Goal: Information Seeking & Learning: Learn about a topic

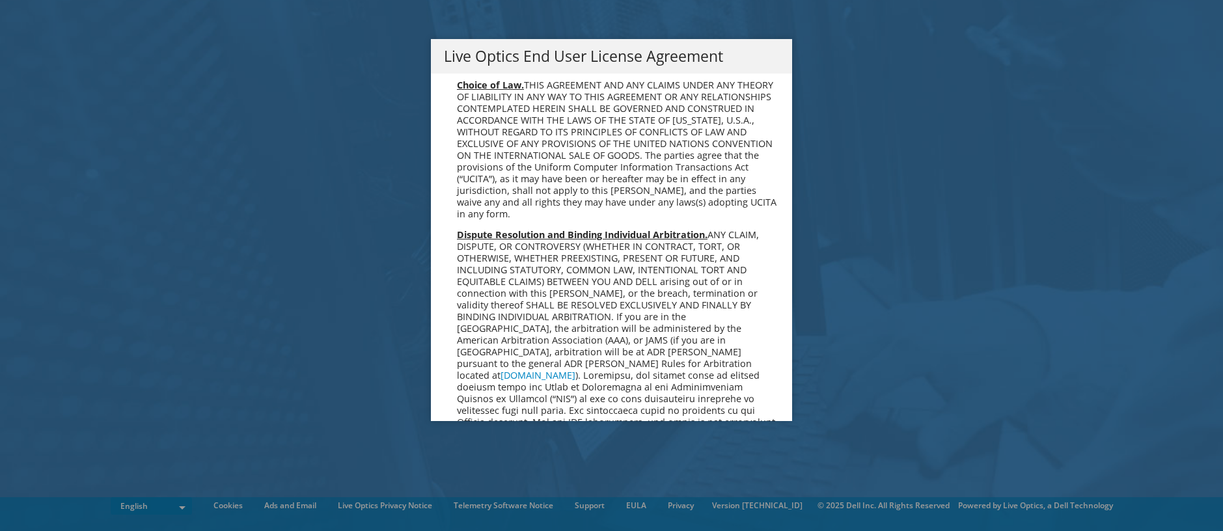
scroll to position [4921, 0]
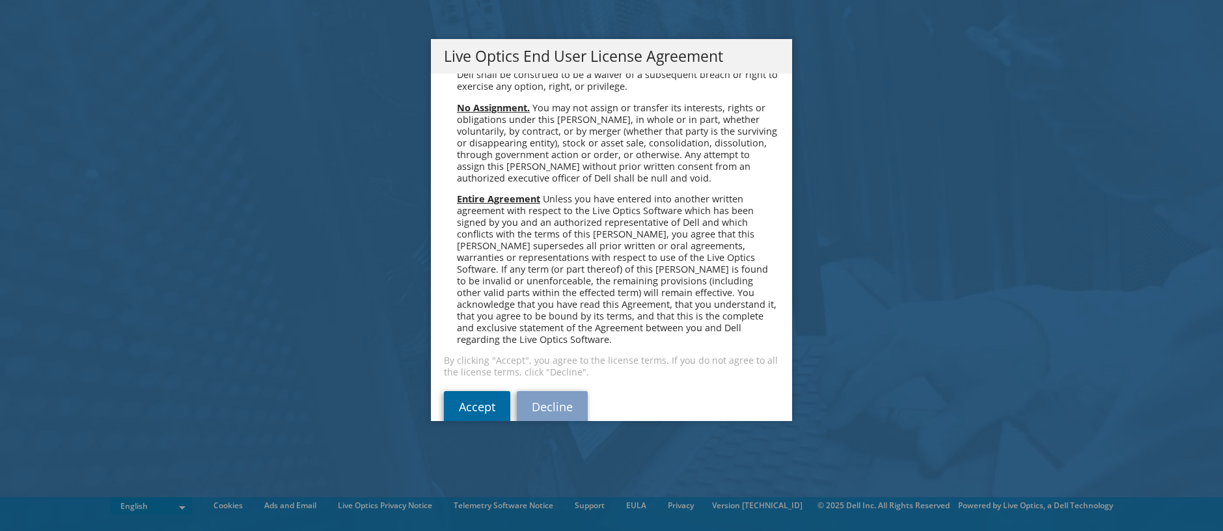
click at [471, 391] on link "Accept" at bounding box center [477, 406] width 66 height 31
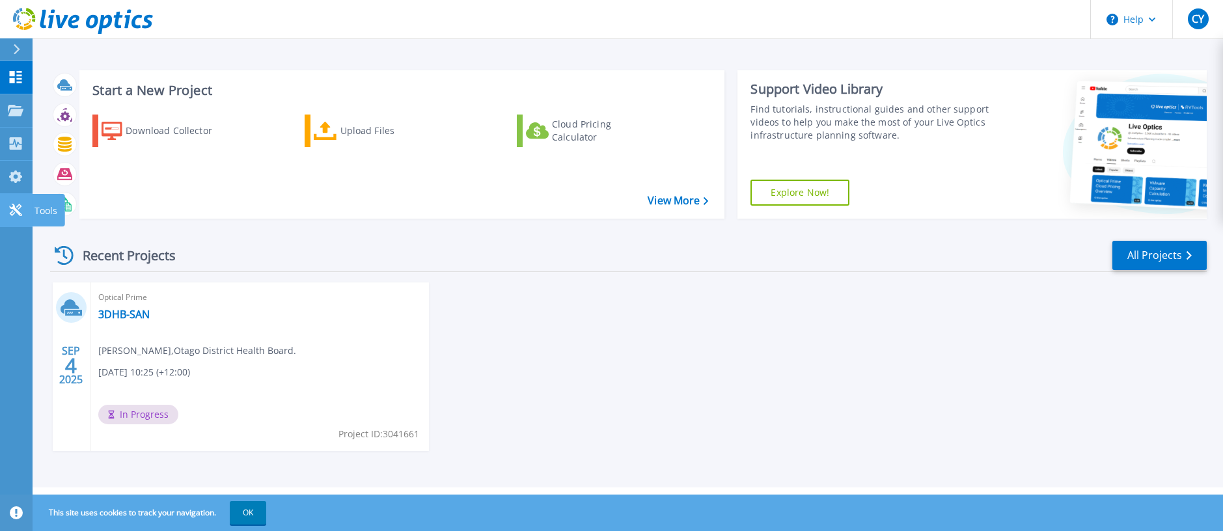
click at [12, 211] on icon at bounding box center [15, 210] width 12 height 12
click at [131, 315] on link "3DHB-SAN" at bounding box center [123, 314] width 51 height 13
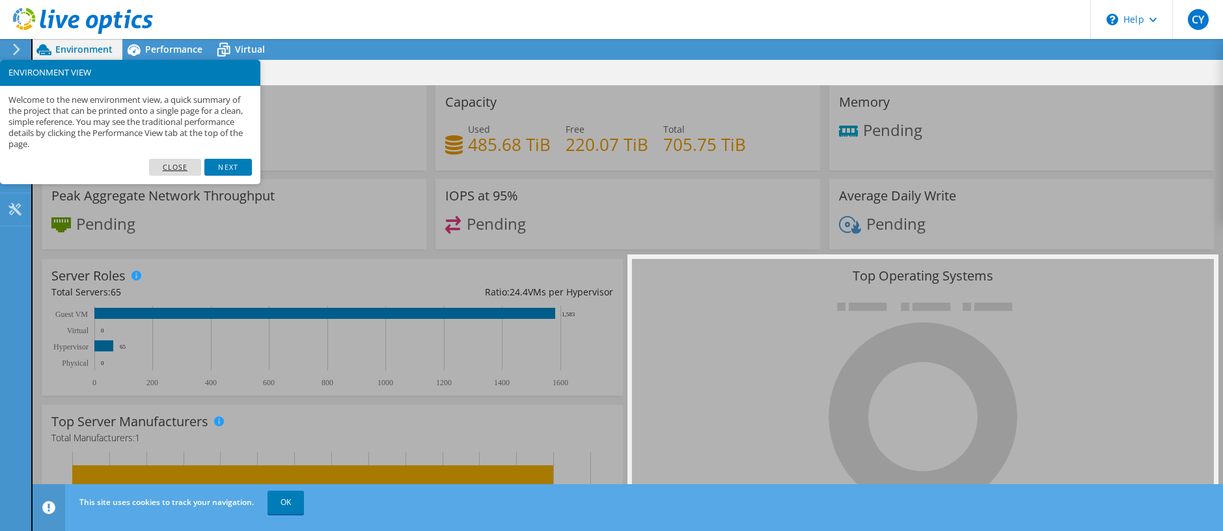
click at [180, 168] on link "Close" at bounding box center [175, 167] width 53 height 17
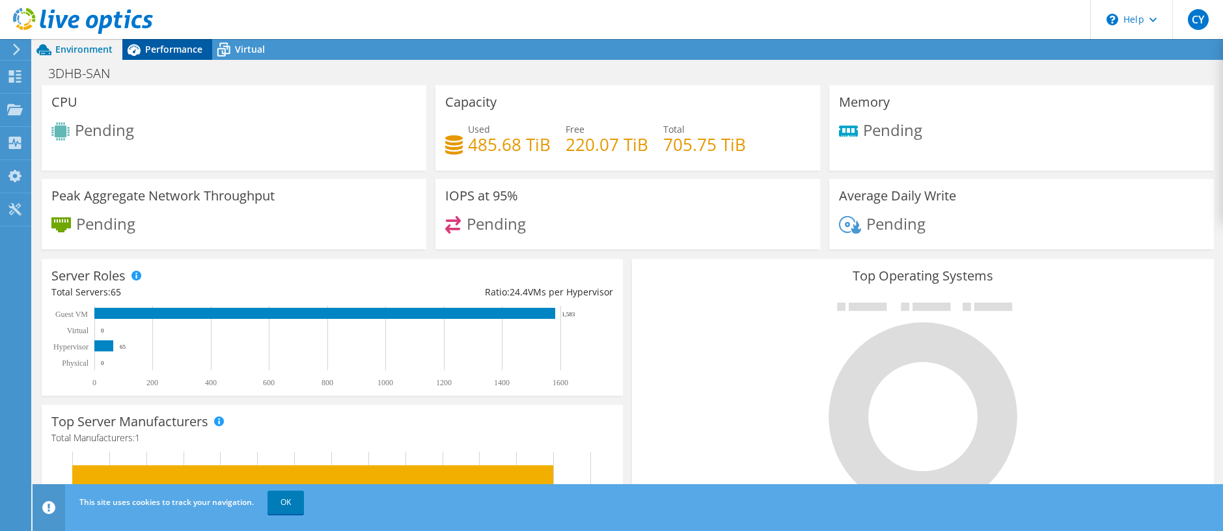
click at [159, 47] on span "Performance" at bounding box center [173, 49] width 57 height 12
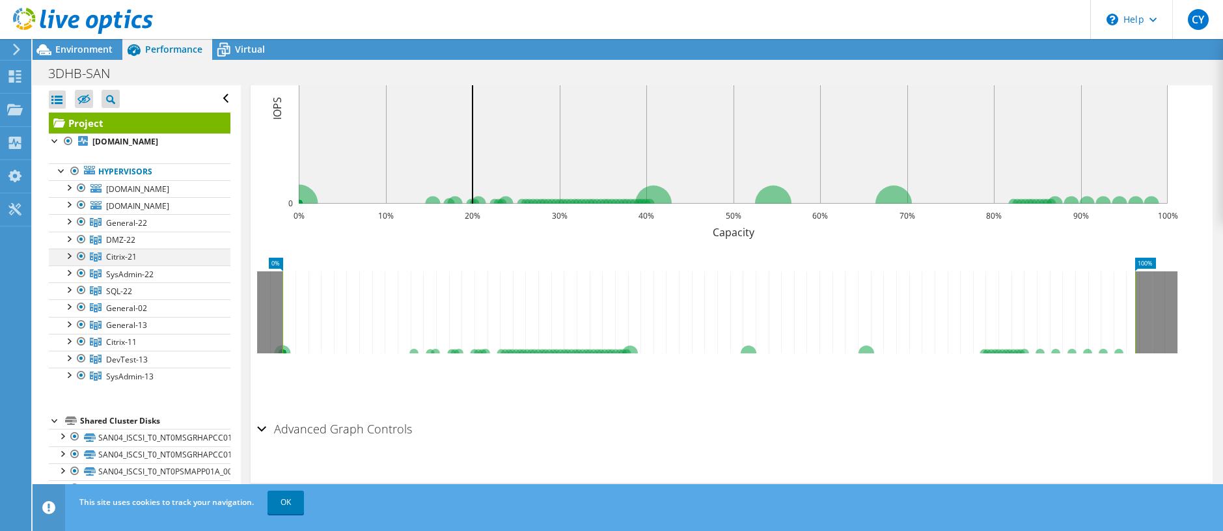
click at [69, 255] on div at bounding box center [68, 255] width 13 height 13
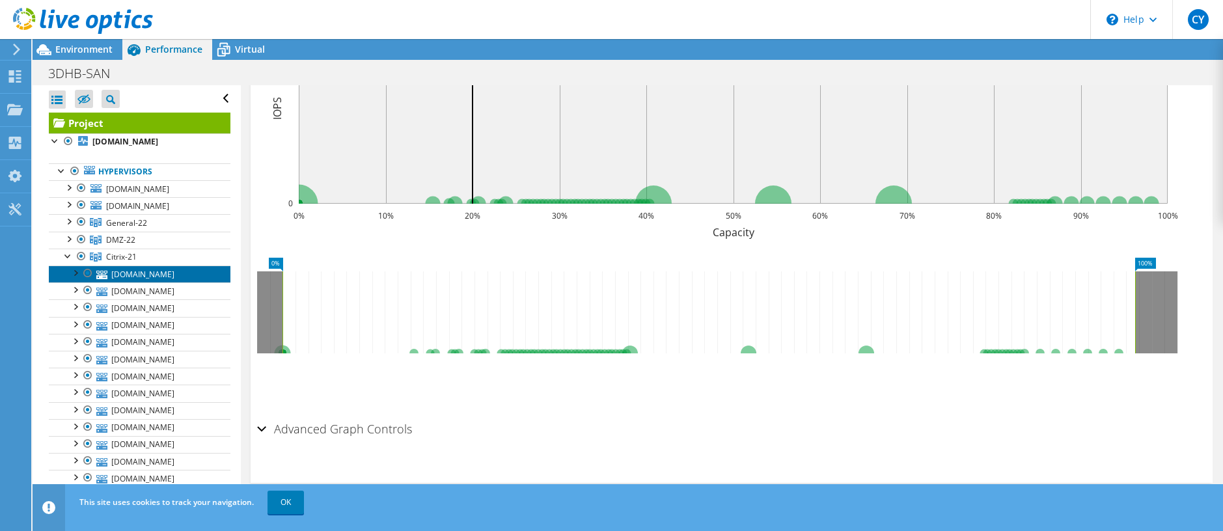
click at [141, 272] on link "[DOMAIN_NAME]" at bounding box center [140, 274] width 182 height 17
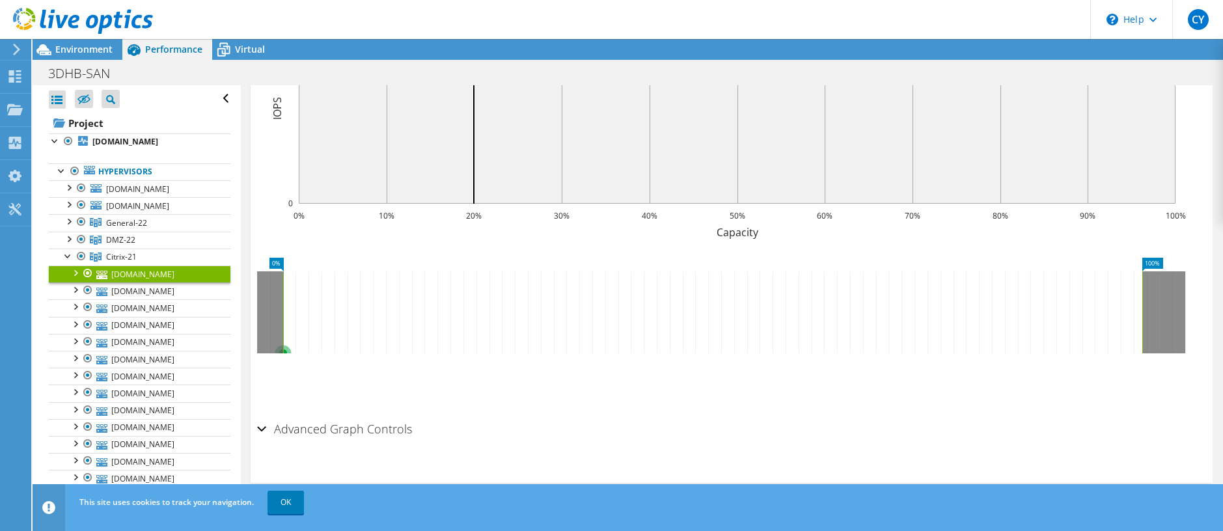
scroll to position [355, 0]
click at [65, 254] on div at bounding box center [68, 255] width 13 height 13
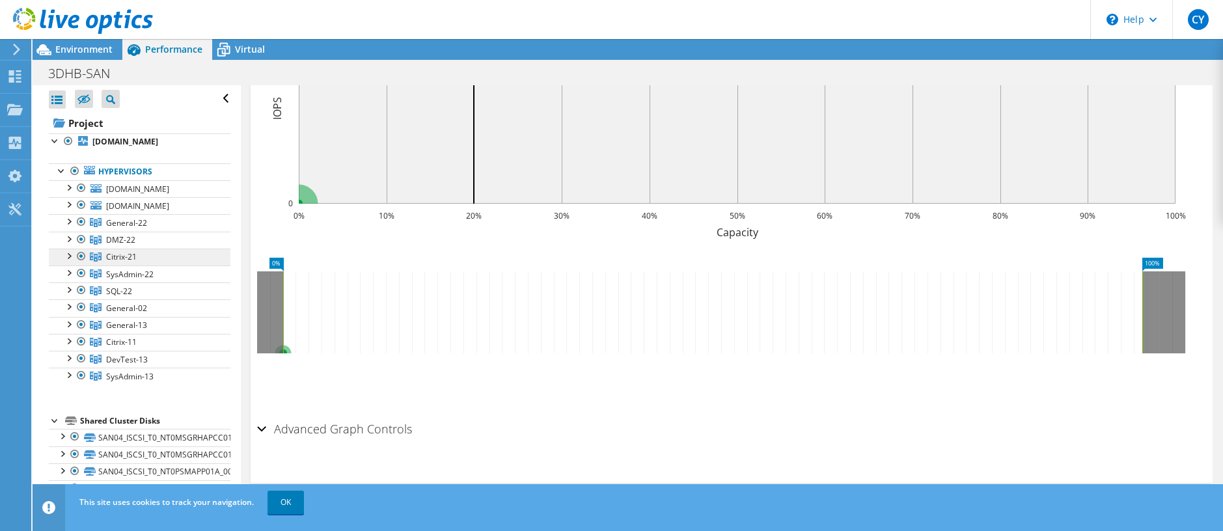
click at [126, 256] on span "Citrix-21" at bounding box center [121, 256] width 31 height 11
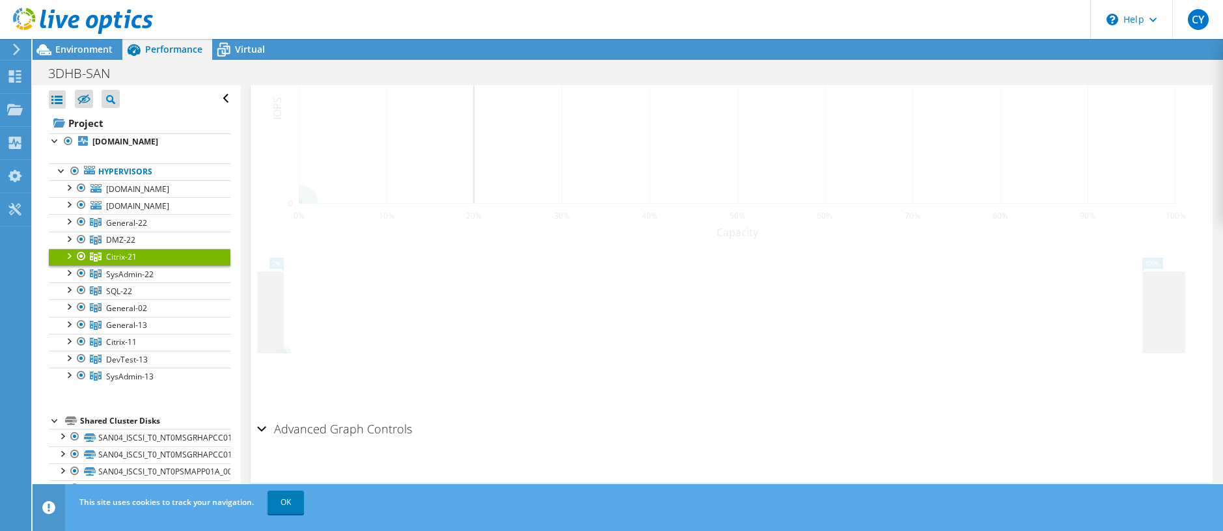
scroll to position [344, 0]
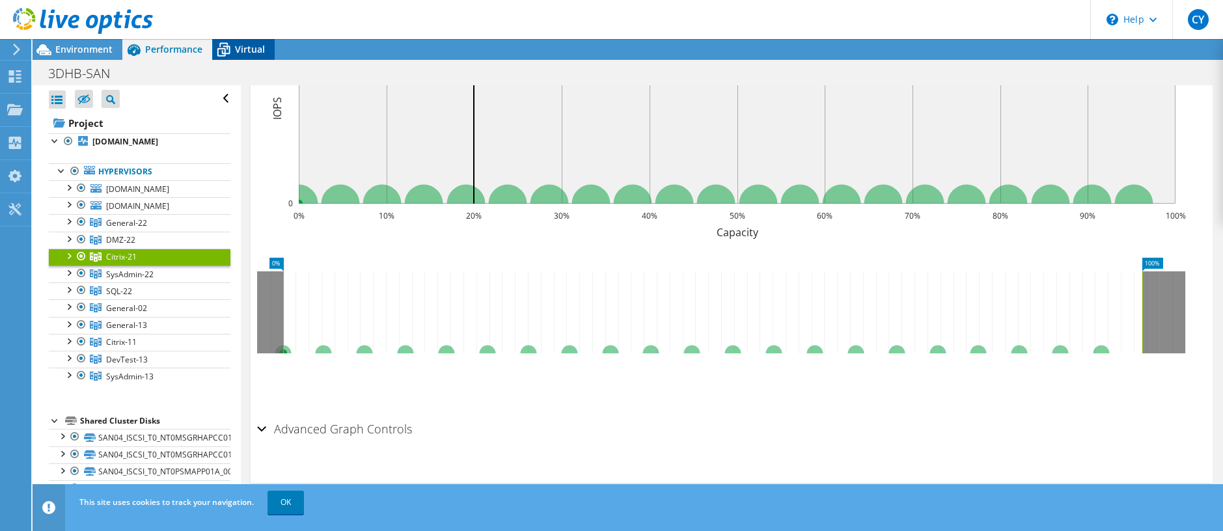
click at [249, 49] on span "Virtual" at bounding box center [250, 49] width 30 height 12
